Goal: Task Accomplishment & Management: Manage account settings

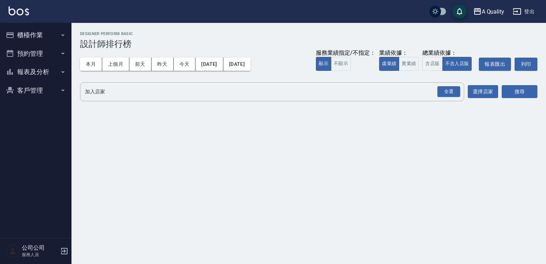
drag, startPoint x: 30, startPoint y: 50, endPoint x: 34, endPoint y: 54, distance: 5.4
click at [30, 50] on button "預約管理" at bounding box center [36, 53] width 66 height 19
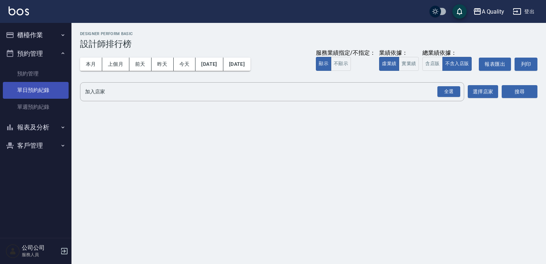
click at [44, 89] on link "單日預約紀錄" at bounding box center [36, 90] width 66 height 16
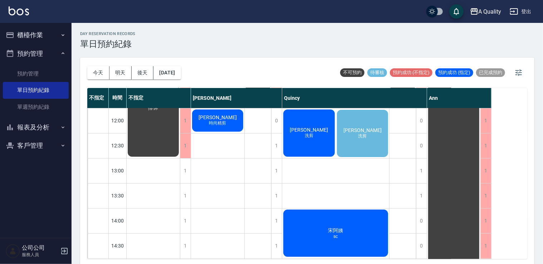
scroll to position [72, 0]
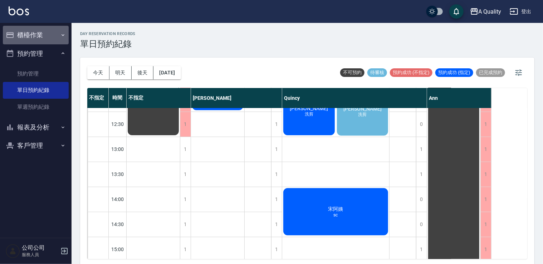
click at [21, 38] on button "櫃檯作業" at bounding box center [36, 35] width 66 height 19
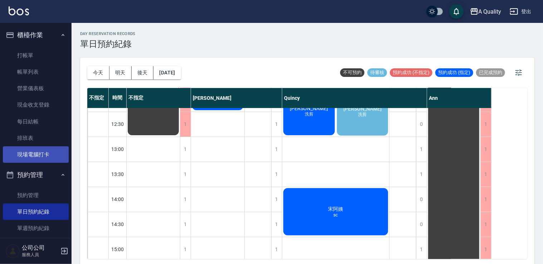
click at [40, 157] on link "現場電腦打卡" at bounding box center [36, 154] width 66 height 16
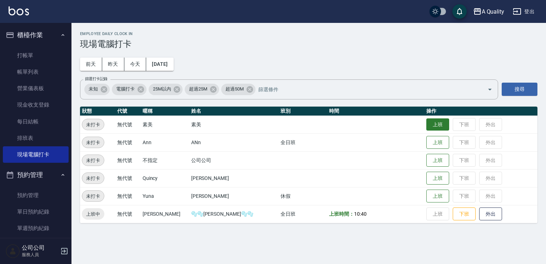
click at [427, 121] on button "上班" at bounding box center [438, 124] width 23 height 13
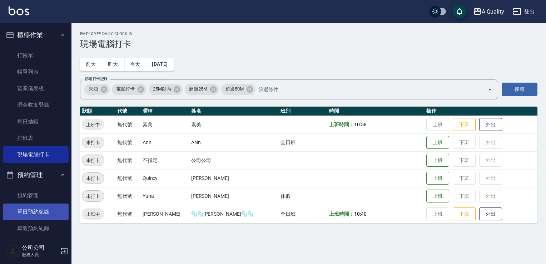
click at [41, 209] on link "單日預約紀錄" at bounding box center [36, 212] width 66 height 16
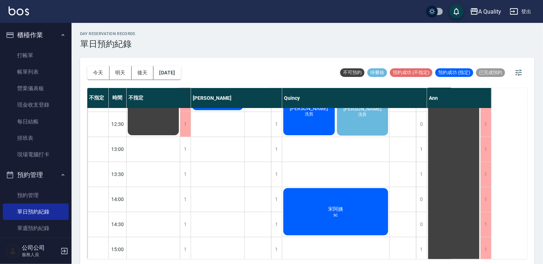
scroll to position [36, 0]
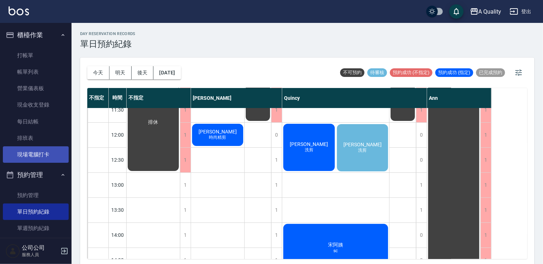
click at [39, 155] on link "現場電腦打卡" at bounding box center [36, 154] width 66 height 16
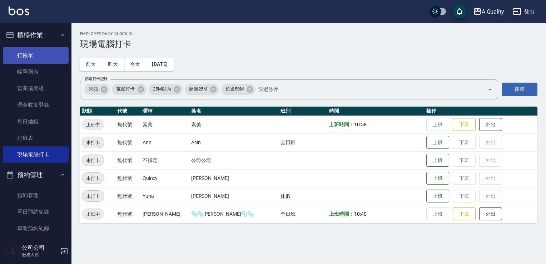
click at [25, 52] on link "打帳單" at bounding box center [36, 55] width 66 height 16
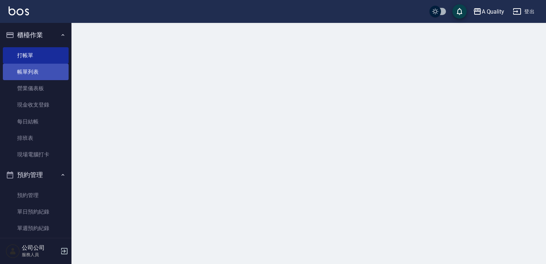
click at [34, 70] on link "帳單列表" at bounding box center [36, 72] width 66 height 16
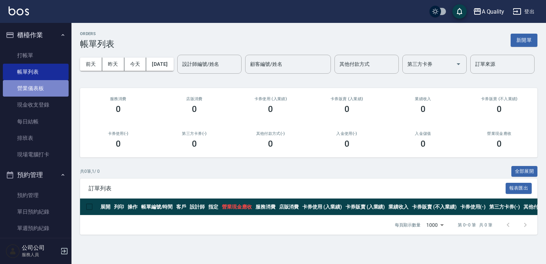
click at [44, 96] on link "營業儀表板" at bounding box center [36, 88] width 66 height 16
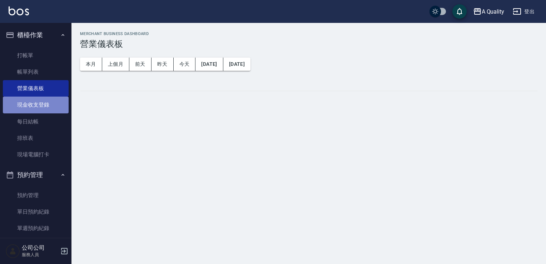
click at [46, 110] on link "現金收支登錄" at bounding box center [36, 105] width 66 height 16
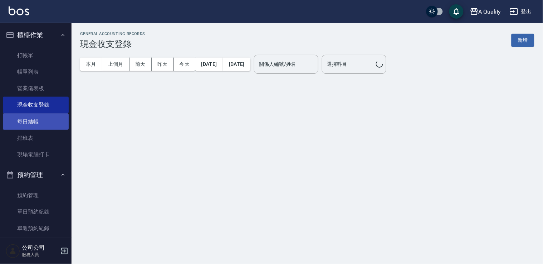
click at [46, 122] on link "每日結帳" at bounding box center [36, 121] width 66 height 16
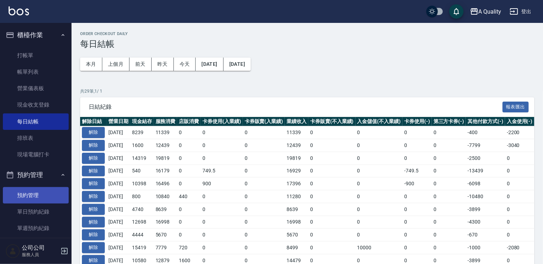
click at [43, 198] on link "預約管理" at bounding box center [36, 195] width 66 height 16
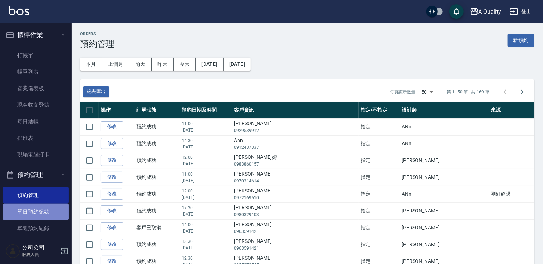
click at [43, 214] on link "單日預約紀錄" at bounding box center [36, 212] width 66 height 16
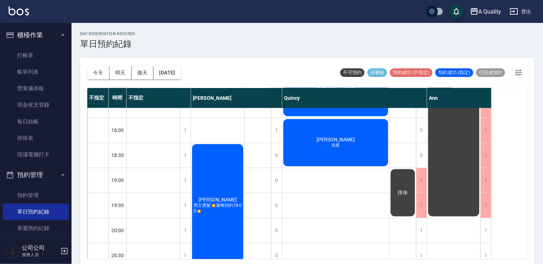
scroll to position [355, 0]
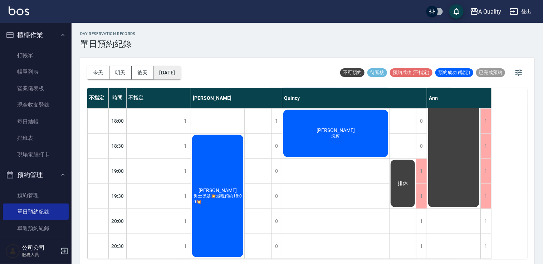
click at [178, 71] on button "[DATE]" at bounding box center [166, 72] width 27 height 13
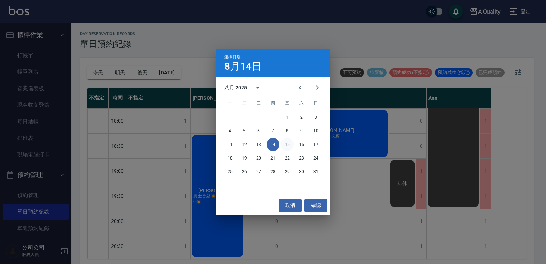
click at [286, 144] on button "15" at bounding box center [287, 144] width 13 height 13
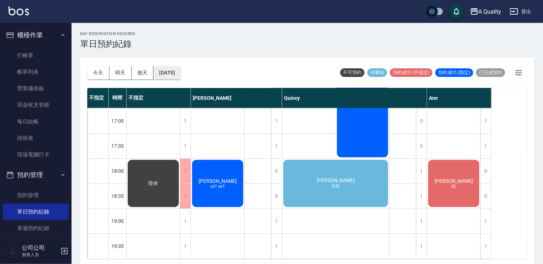
click at [181, 73] on button "[DATE]" at bounding box center [166, 72] width 27 height 13
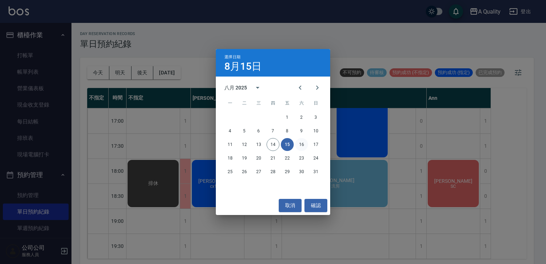
click at [304, 145] on button "16" at bounding box center [301, 144] width 13 height 13
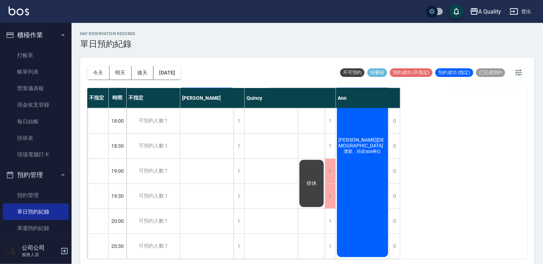
scroll to position [355, 0]
click at [181, 73] on button "[DATE]" at bounding box center [166, 72] width 27 height 13
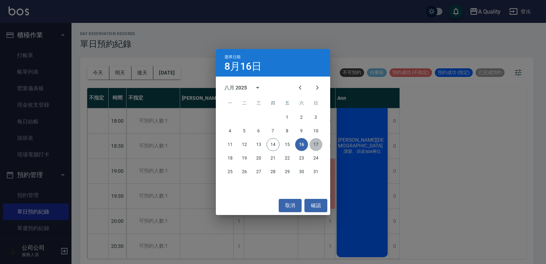
click at [312, 146] on button "17" at bounding box center [316, 144] width 13 height 13
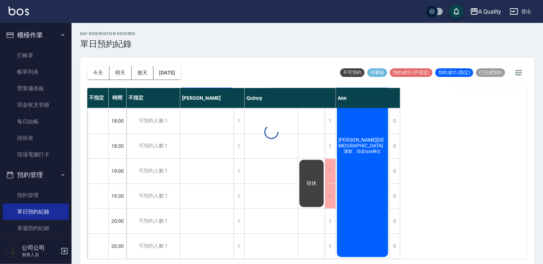
scroll to position [305, 0]
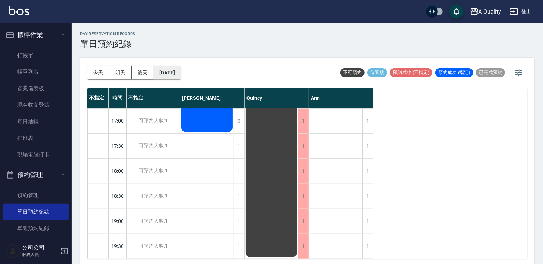
click at [163, 71] on button "[DATE]" at bounding box center [166, 72] width 27 height 13
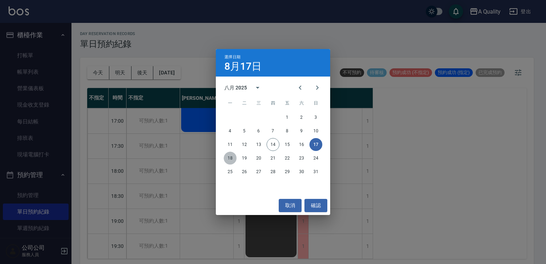
click at [229, 161] on button "18" at bounding box center [230, 158] width 13 height 13
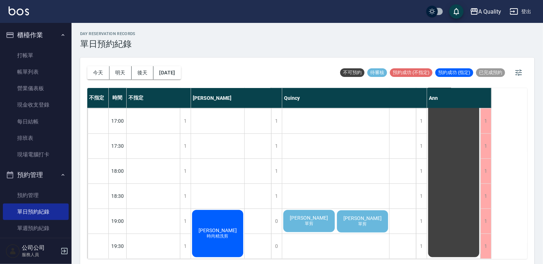
scroll to position [305, 0]
click at [167, 74] on button "[DATE]" at bounding box center [166, 72] width 27 height 13
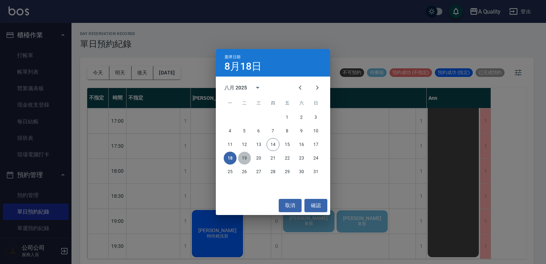
click at [240, 157] on button "19" at bounding box center [244, 158] width 13 height 13
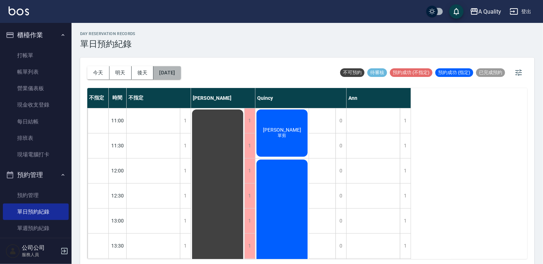
click at [173, 71] on button "[DATE]" at bounding box center [166, 72] width 27 height 13
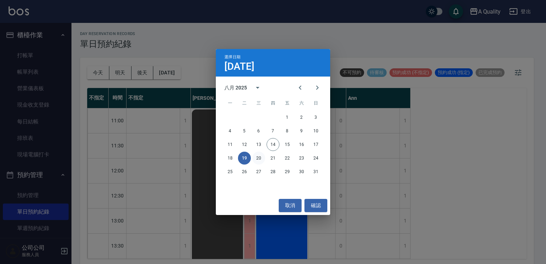
click at [259, 158] on button "20" at bounding box center [259, 158] width 13 height 13
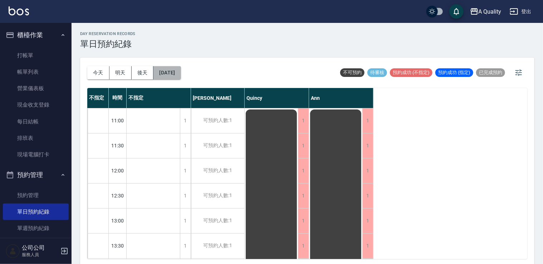
click at [181, 75] on button "[DATE]" at bounding box center [166, 72] width 27 height 13
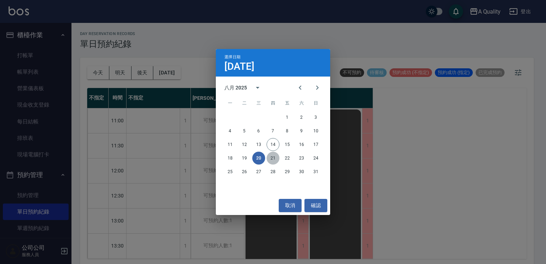
click at [275, 160] on button "21" at bounding box center [273, 158] width 13 height 13
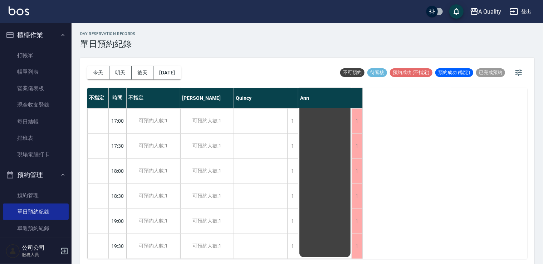
scroll to position [305, 0]
click at [175, 73] on button "[DATE]" at bounding box center [166, 72] width 27 height 13
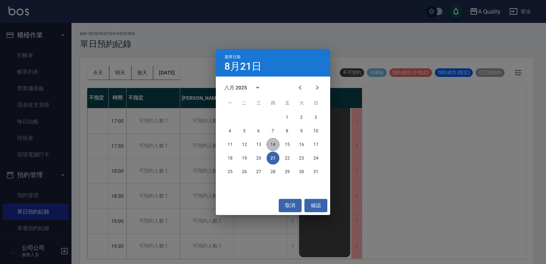
click at [270, 144] on button "14" at bounding box center [273, 144] width 13 height 13
